Goal: Navigation & Orientation: Find specific page/section

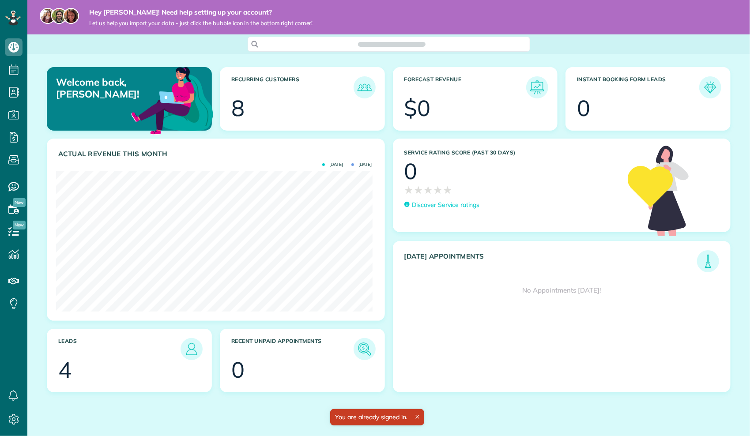
scroll to position [140, 316]
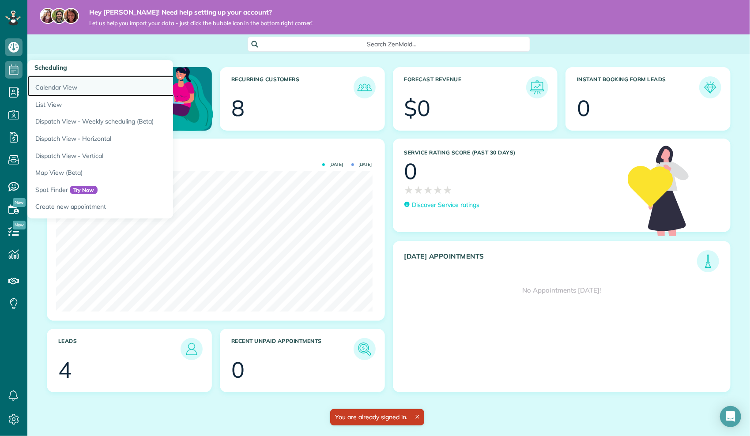
click at [46, 88] on link "Calendar View" at bounding box center [137, 86] width 221 height 20
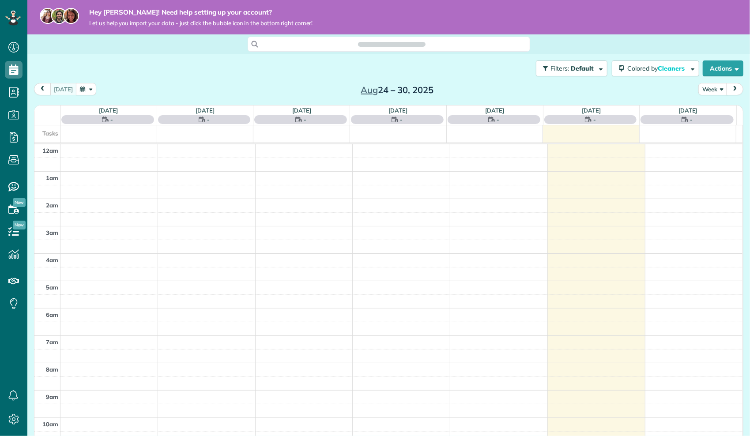
scroll to position [190, 0]
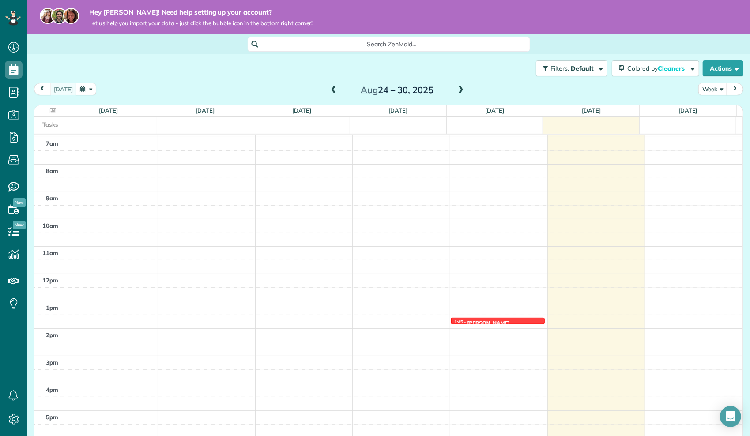
click at [456, 90] on span at bounding box center [461, 91] width 10 height 8
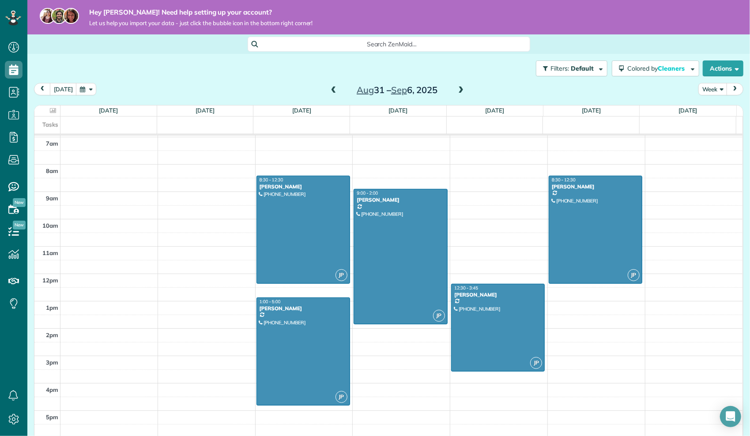
click at [456, 90] on span at bounding box center [461, 91] width 10 height 8
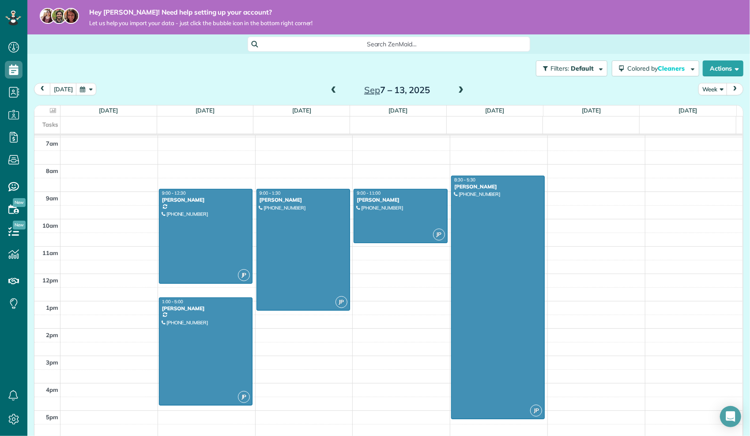
click at [456, 90] on span at bounding box center [461, 91] width 10 height 8
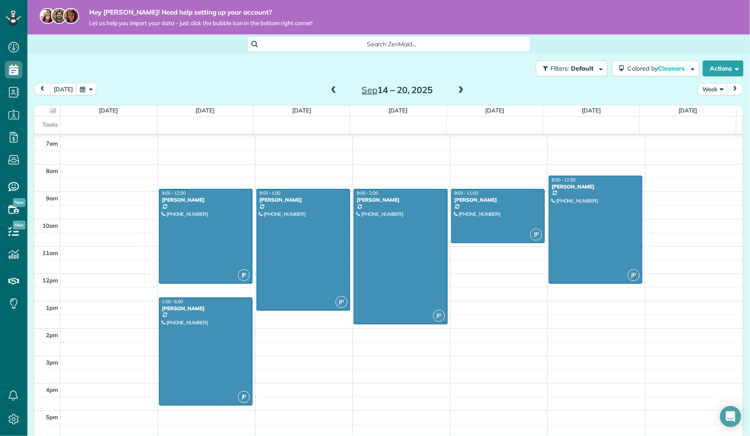
click at [456, 90] on span at bounding box center [461, 91] width 10 height 8
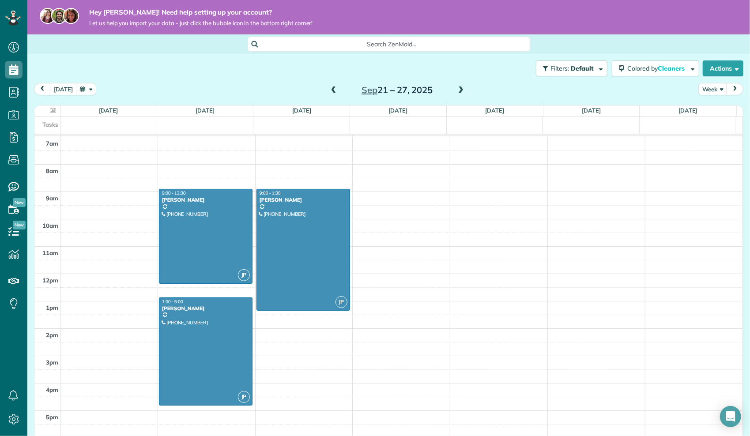
click at [456, 90] on span at bounding box center [461, 91] width 10 height 8
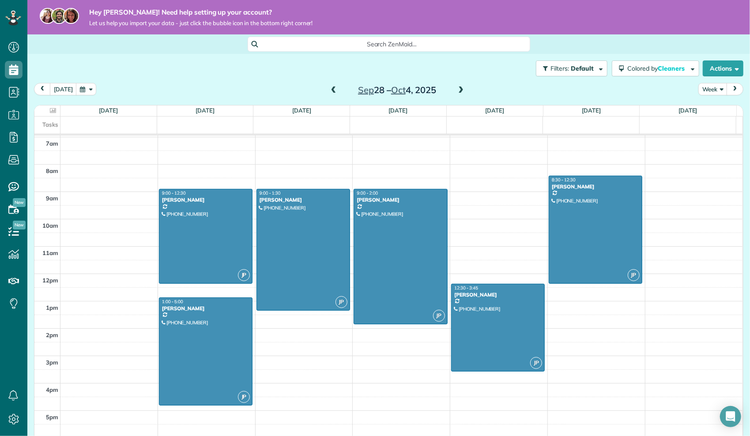
click at [456, 90] on span at bounding box center [461, 91] width 10 height 8
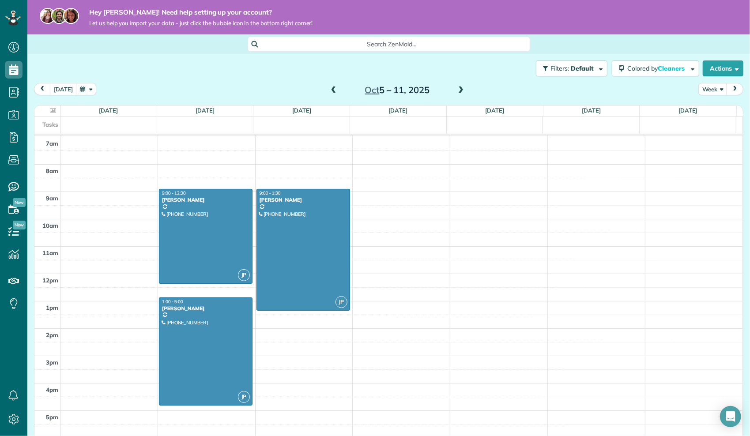
click at [456, 90] on span at bounding box center [461, 91] width 10 height 8
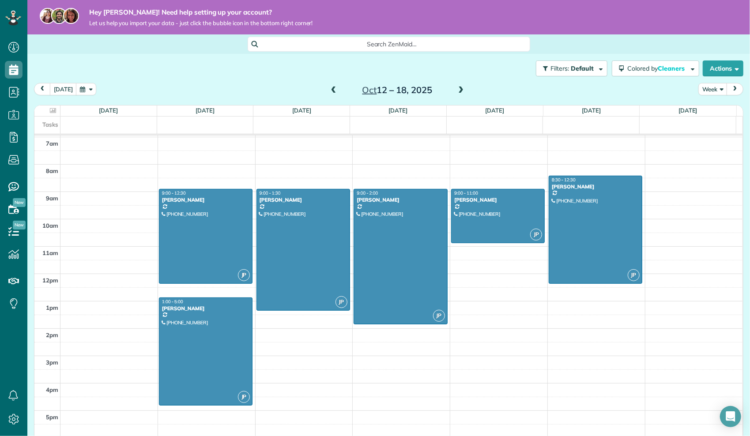
click at [456, 92] on span at bounding box center [461, 91] width 10 height 8
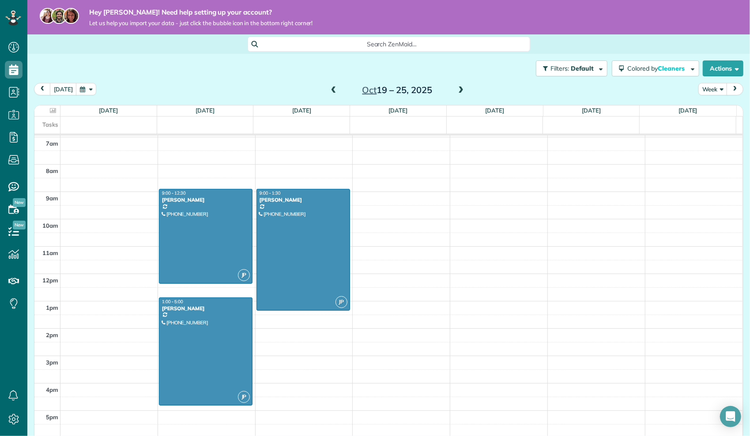
click at [456, 92] on span at bounding box center [461, 91] width 10 height 8
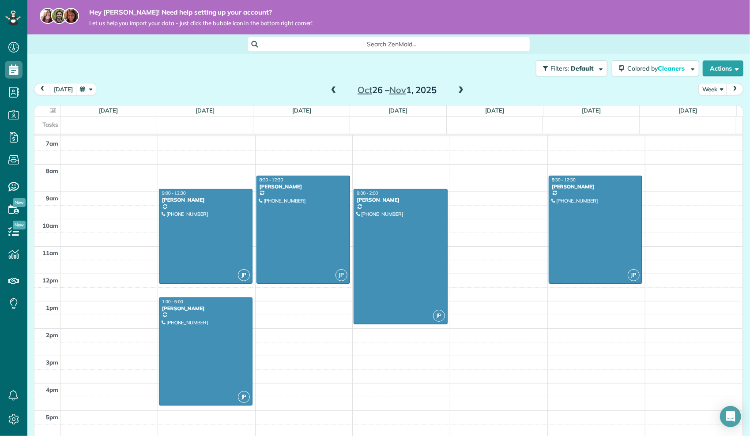
click at [456, 92] on span at bounding box center [461, 91] width 10 height 8
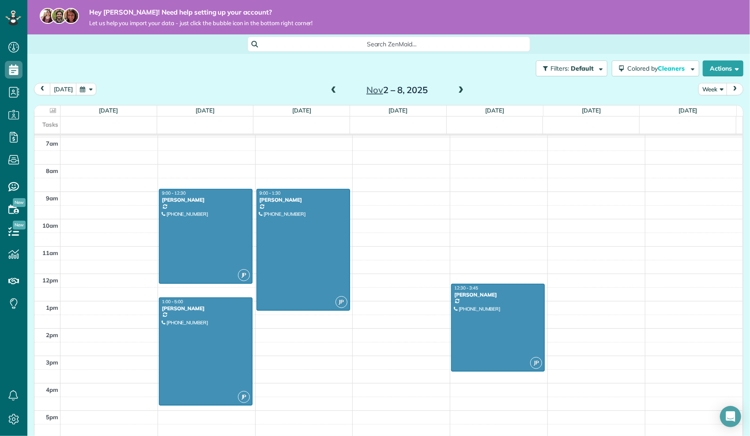
click at [456, 92] on span at bounding box center [461, 91] width 10 height 8
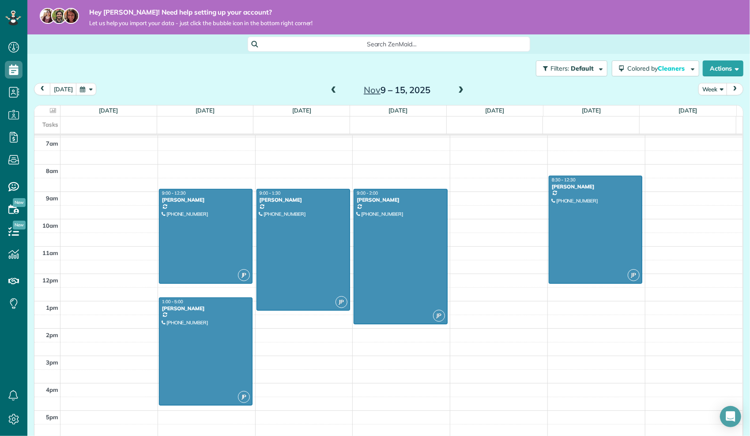
click at [456, 92] on span at bounding box center [461, 91] width 10 height 8
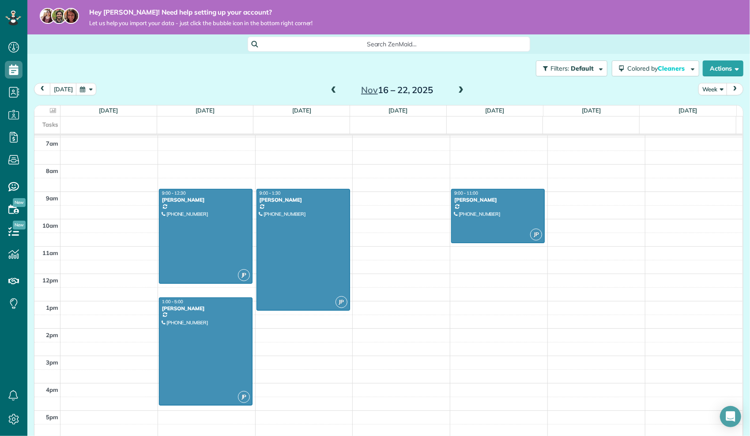
click at [456, 92] on span at bounding box center [461, 91] width 10 height 8
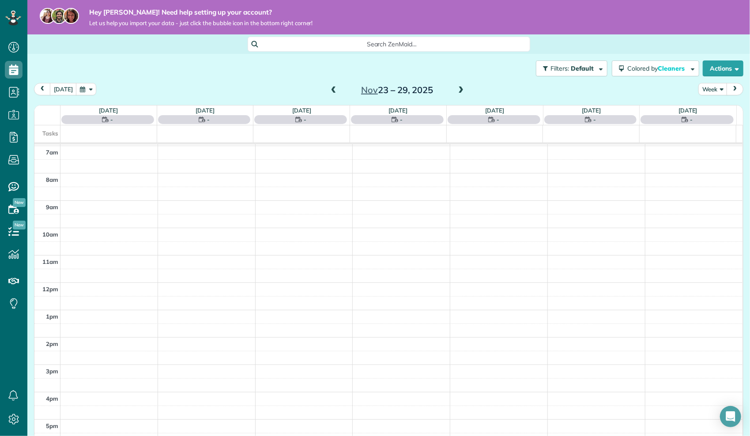
click at [456, 92] on span at bounding box center [461, 91] width 10 height 8
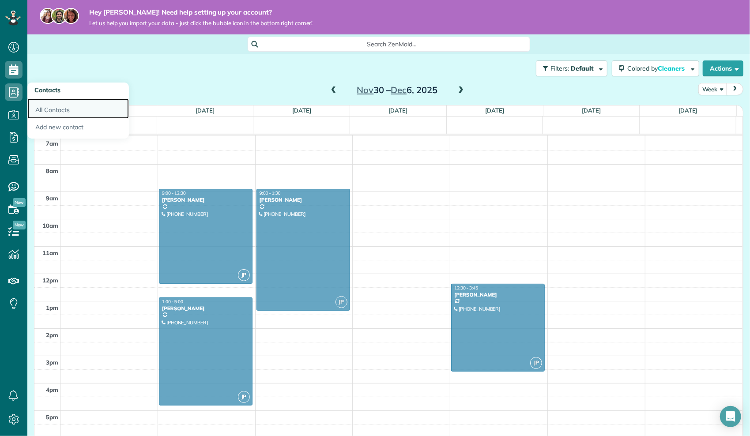
click at [74, 109] on link "All Contacts" at bounding box center [78, 108] width 102 height 20
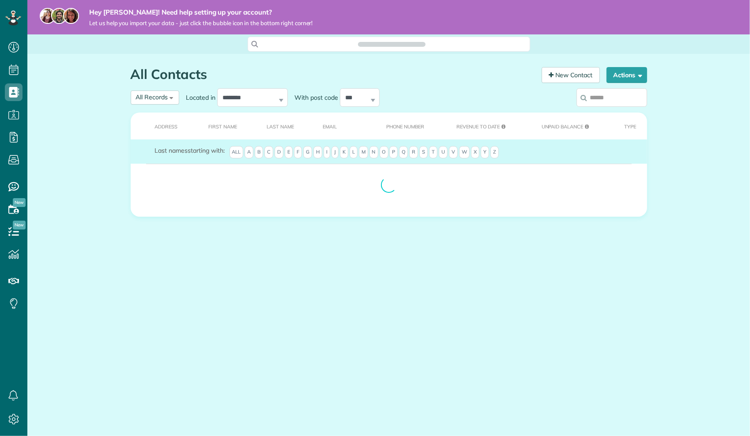
scroll to position [4, 4]
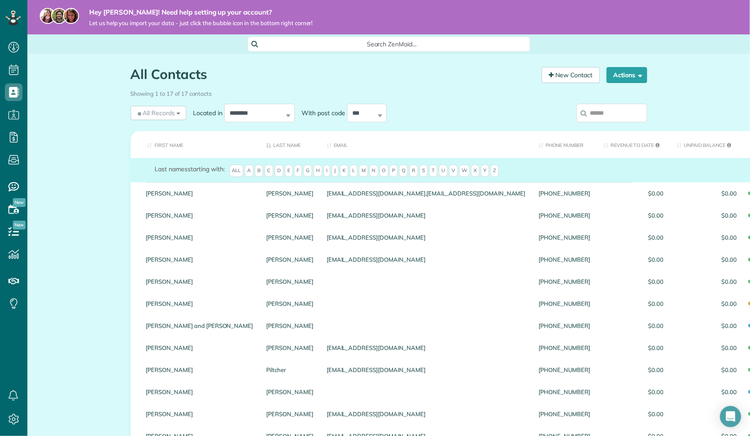
drag, startPoint x: 401, startPoint y: 6, endPoint x: 403, endPoint y: 24, distance: 17.7
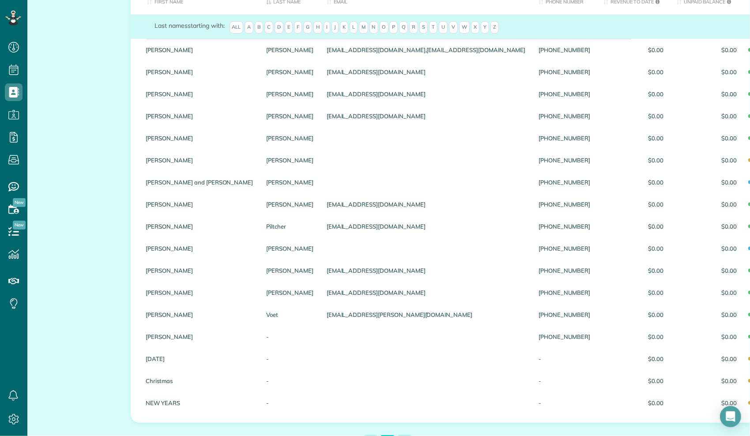
scroll to position [145, 0]
